Goal: Transaction & Acquisition: Download file/media

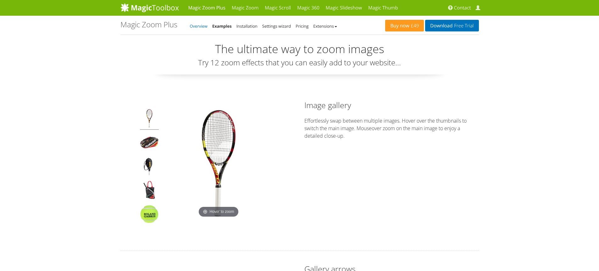
click at [203, 28] on link "Overview" at bounding box center [199, 26] width 18 height 6
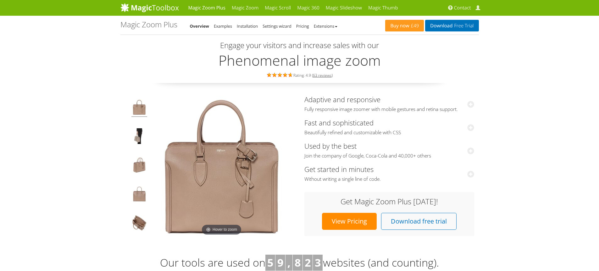
click at [159, 28] on h1 "Magic Zoom Plus" at bounding box center [148, 24] width 57 height 8
click at [200, 8] on link "Magic Zoom Plus" at bounding box center [206, 8] width 43 height 16
click at [324, 27] on link "Extensions" at bounding box center [326, 26] width 24 height 6
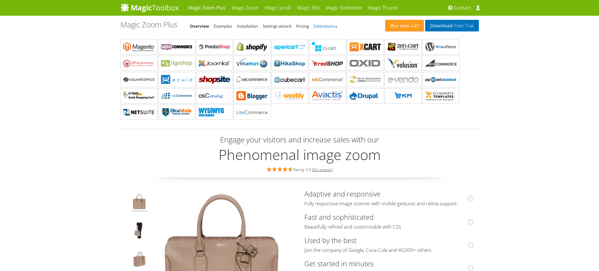
click at [324, 27] on link "Extensions" at bounding box center [326, 26] width 24 height 6
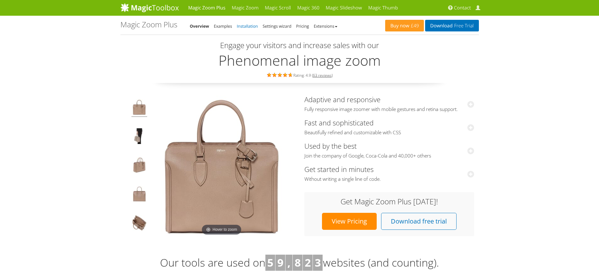
click at [252, 25] on link "Installation" at bounding box center [247, 26] width 21 height 6
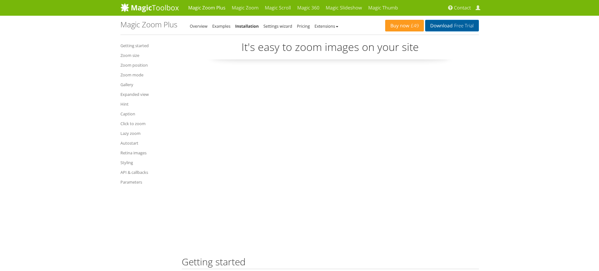
click at [456, 25] on span "Free Trial" at bounding box center [462, 25] width 21 height 5
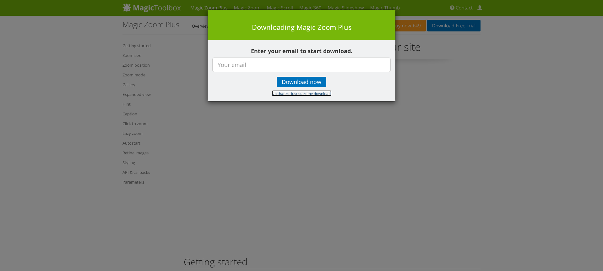
click at [291, 95] on small "No thanks, just start my download." at bounding box center [302, 93] width 60 height 5
